Goal: Information Seeking & Learning: Learn about a topic

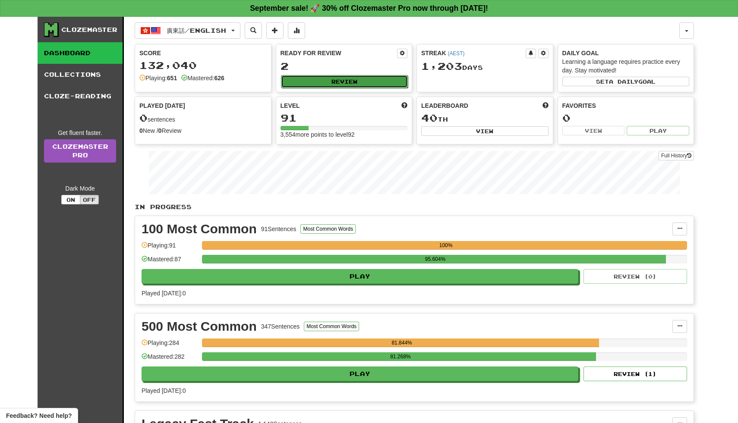
click at [333, 79] on button "Review" at bounding box center [344, 81] width 127 height 13
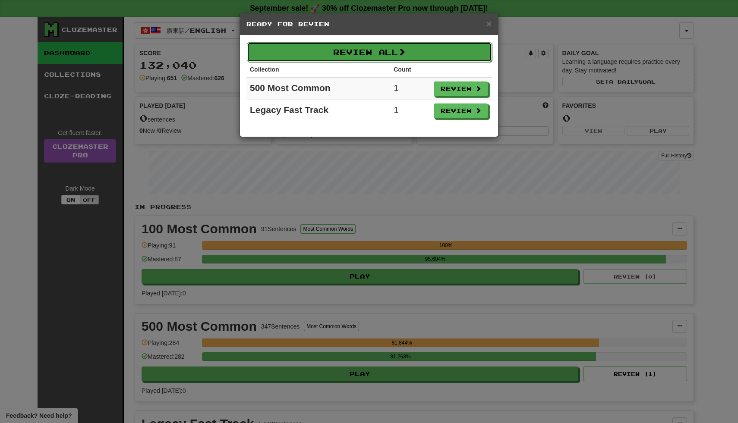
click at [360, 50] on button "Review All" at bounding box center [369, 52] width 245 height 20
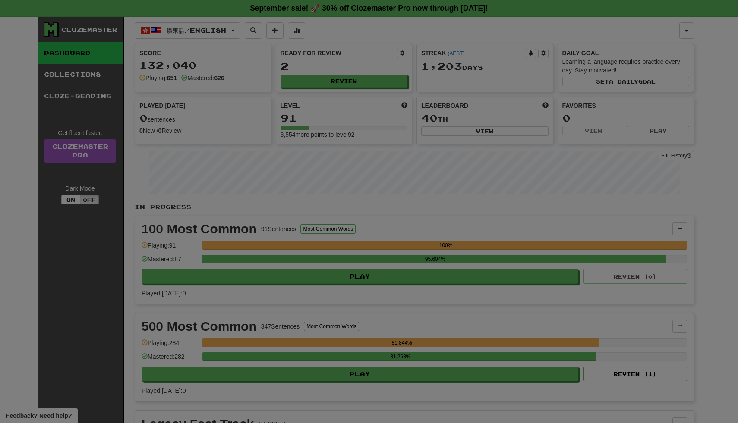
select select "**"
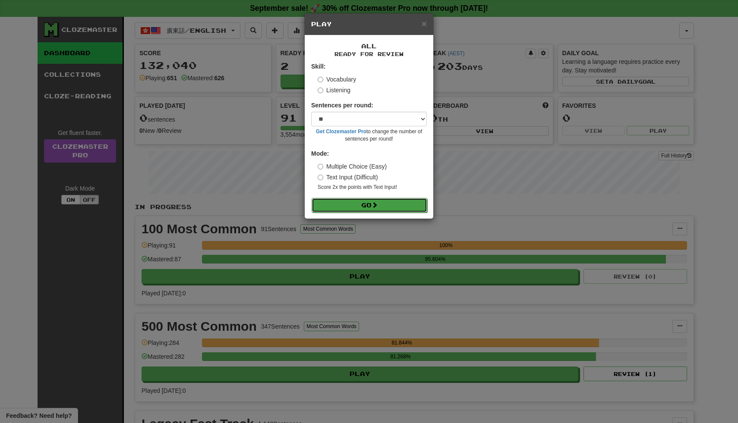
click at [353, 204] on button "Go" at bounding box center [370, 205] width 116 height 15
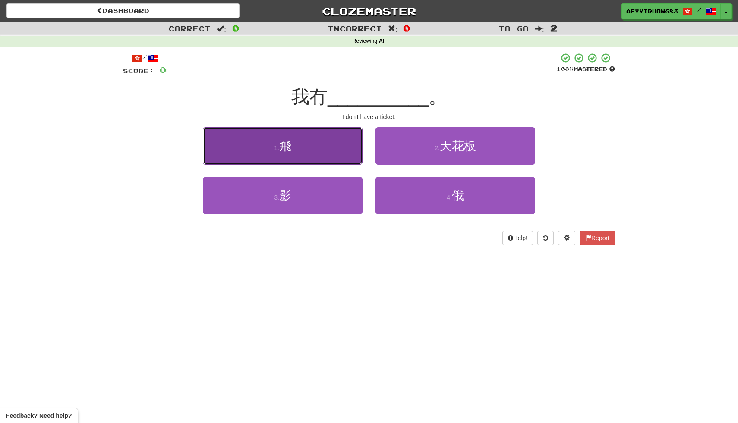
click at [349, 159] on button "1 . 飛" at bounding box center [283, 146] width 160 height 38
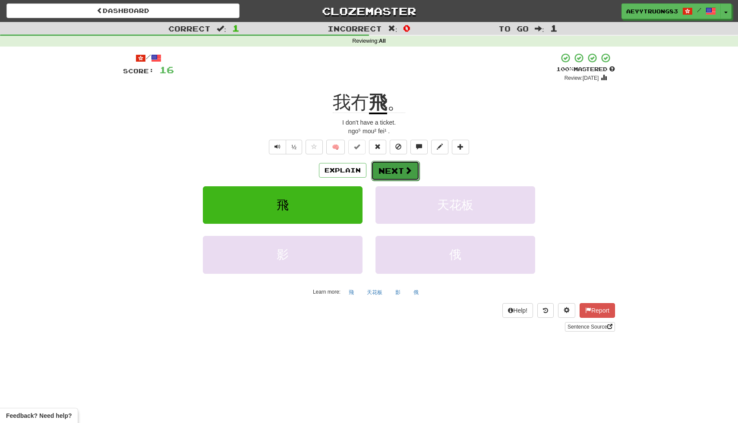
click at [408, 173] on span at bounding box center [408, 171] width 8 height 8
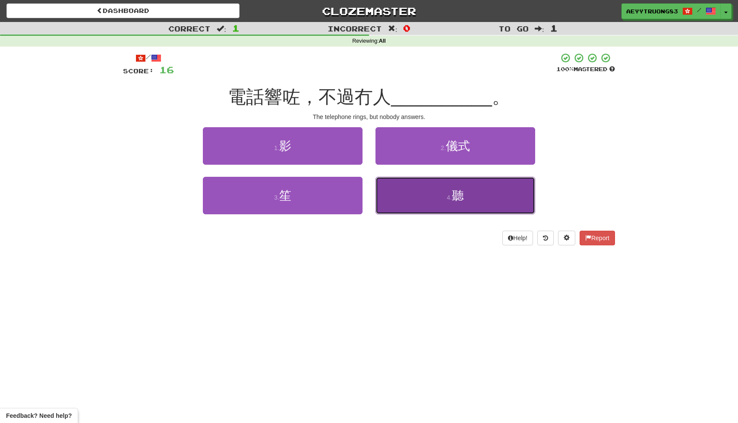
click at [406, 188] on button "4 . 聽" at bounding box center [455, 196] width 160 height 38
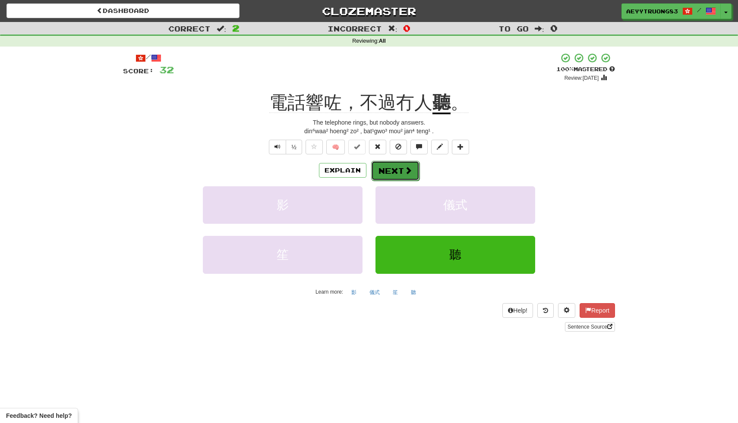
click at [406, 172] on span at bounding box center [408, 171] width 8 height 8
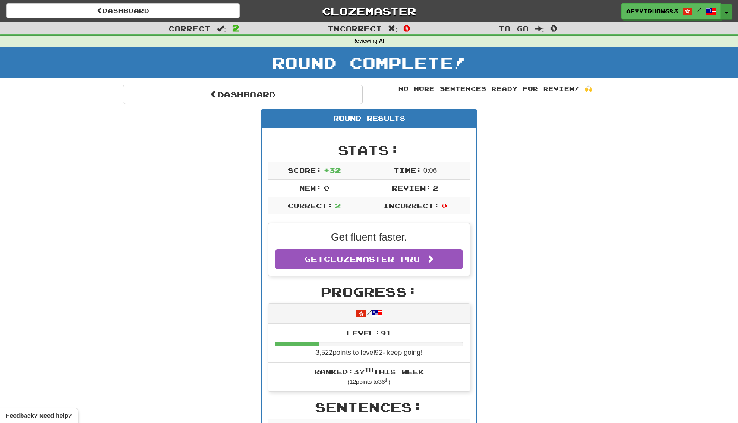
click at [728, 15] on button "Toggle Dropdown" at bounding box center [726, 12] width 11 height 16
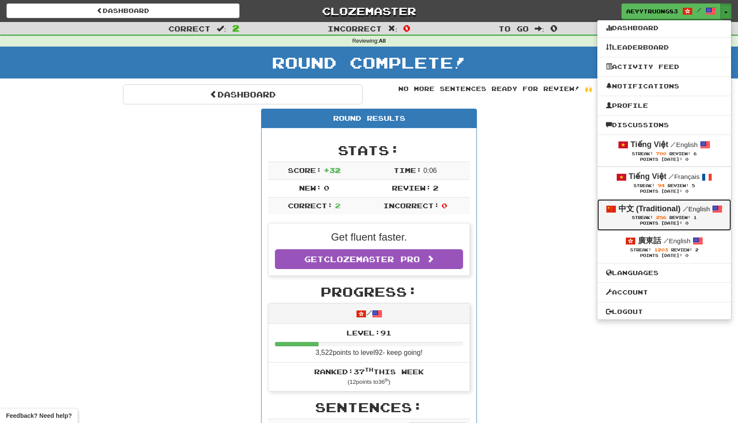
click at [673, 213] on strong "中文 (Traditional)" at bounding box center [649, 209] width 62 height 9
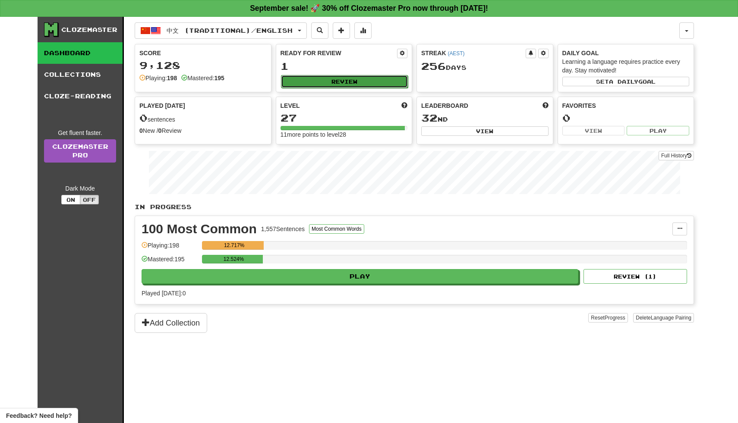
click at [391, 80] on button "Review" at bounding box center [344, 81] width 127 height 13
select select "**"
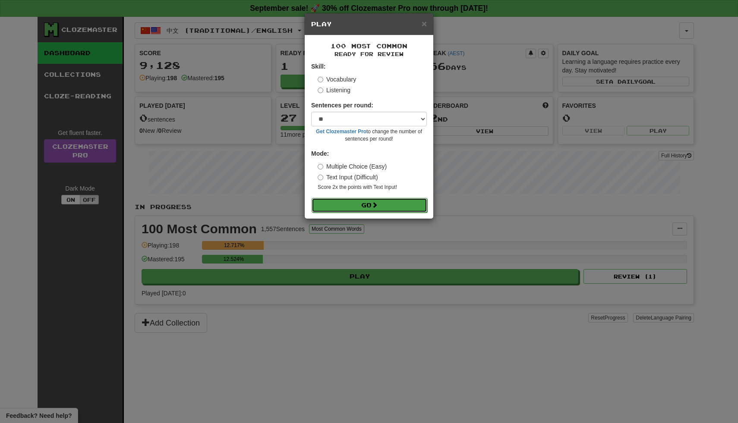
click at [329, 199] on button "Go" at bounding box center [370, 205] width 116 height 15
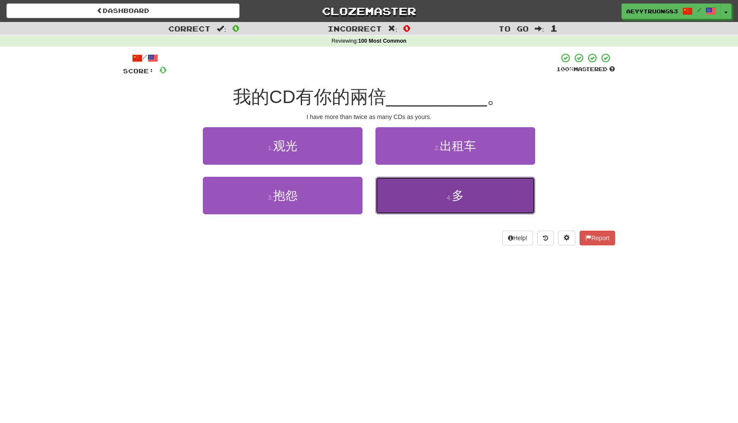
click at [390, 195] on button "4 . 多" at bounding box center [455, 196] width 160 height 38
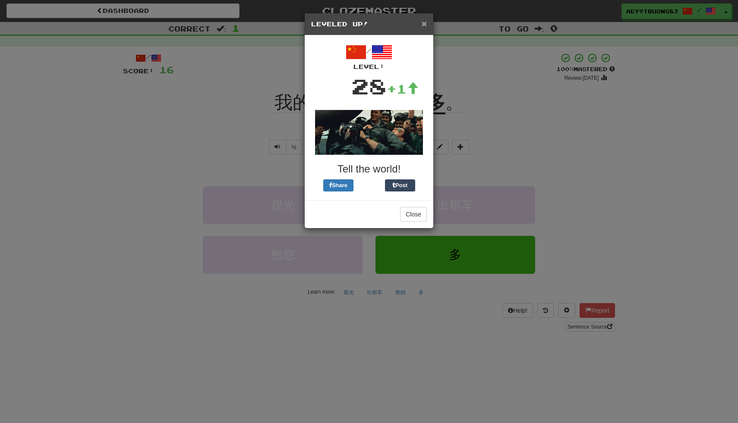
click at [422, 25] on span "×" at bounding box center [424, 24] width 5 height 10
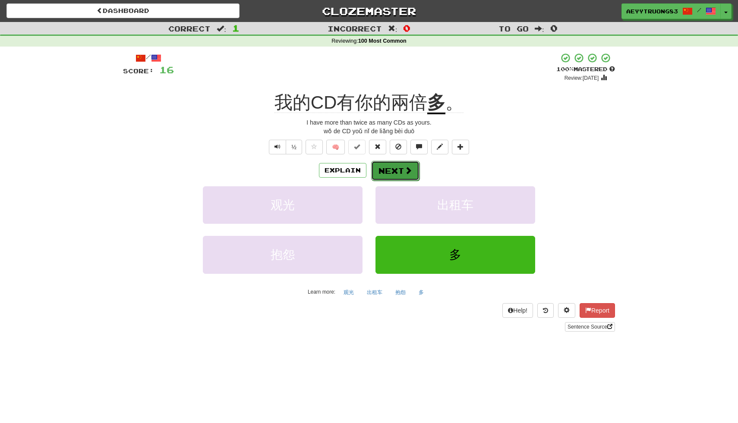
click at [383, 176] on button "Next" at bounding box center [395, 171] width 48 height 20
